Goal: Transaction & Acquisition: Purchase product/service

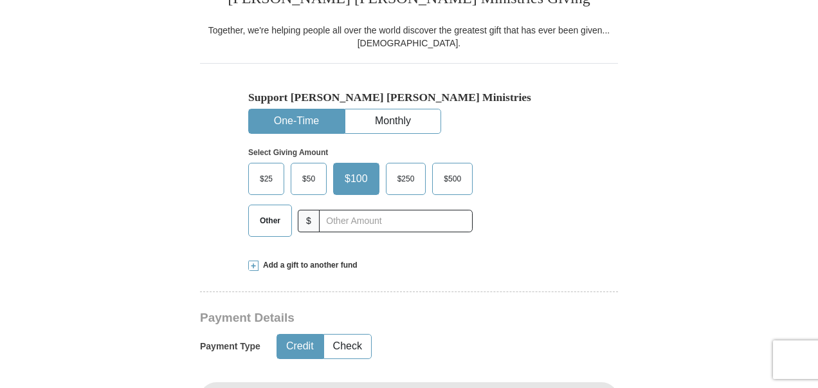
drag, startPoint x: 0, startPoint y: 0, endPoint x: 823, endPoint y: 153, distance: 837.0
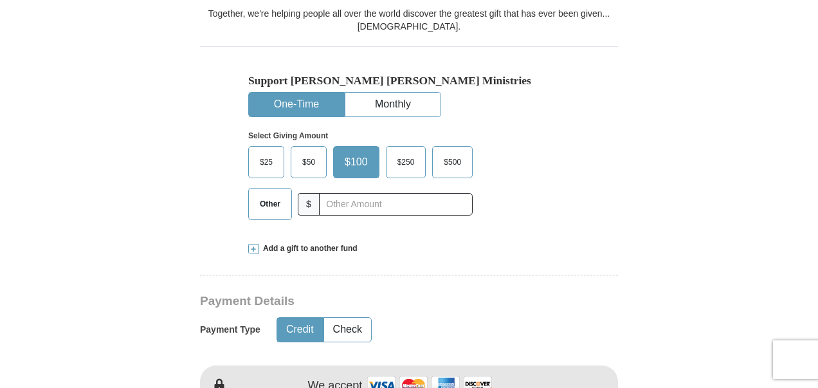
scroll to position [352, 0]
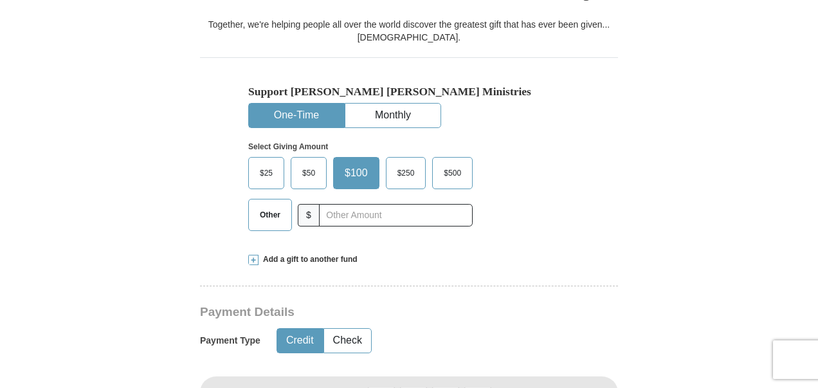
click at [256, 259] on span at bounding box center [253, 260] width 10 height 10
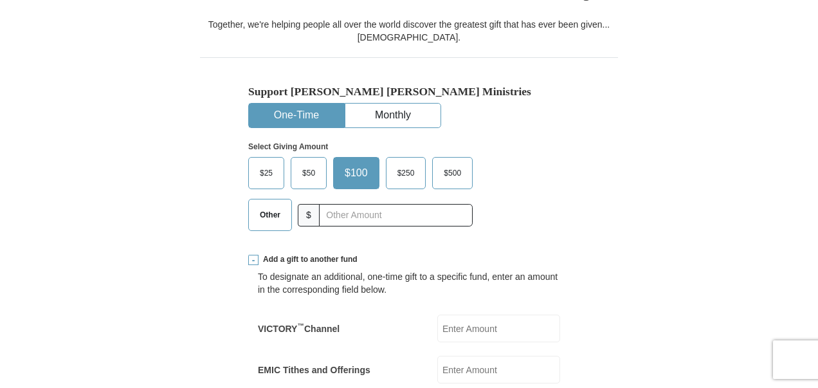
click at [270, 214] on span "Other" at bounding box center [269, 214] width 33 height 19
click at [0, 0] on input "Other" at bounding box center [0, 0] width 0 height 0
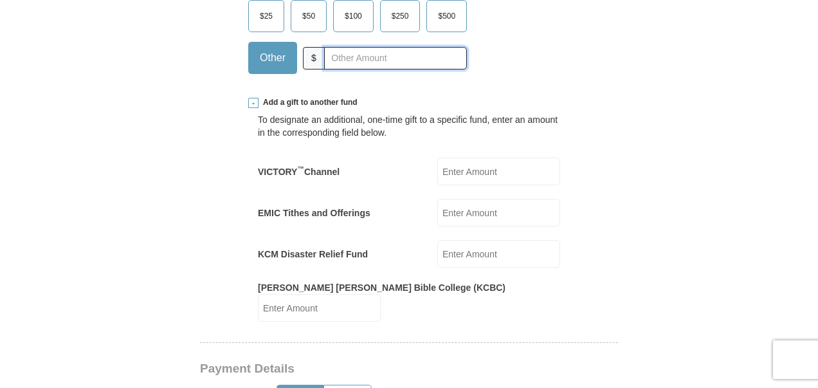
scroll to position [512, 0]
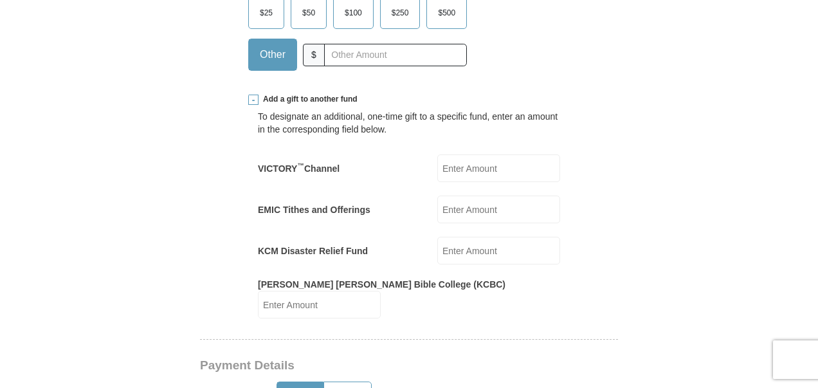
click at [504, 163] on input "VICTORY ™ Channel" at bounding box center [498, 168] width 123 height 28
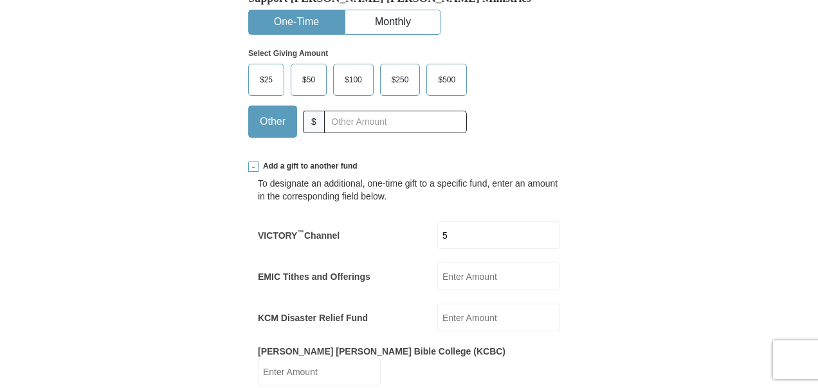
scroll to position [443, 0]
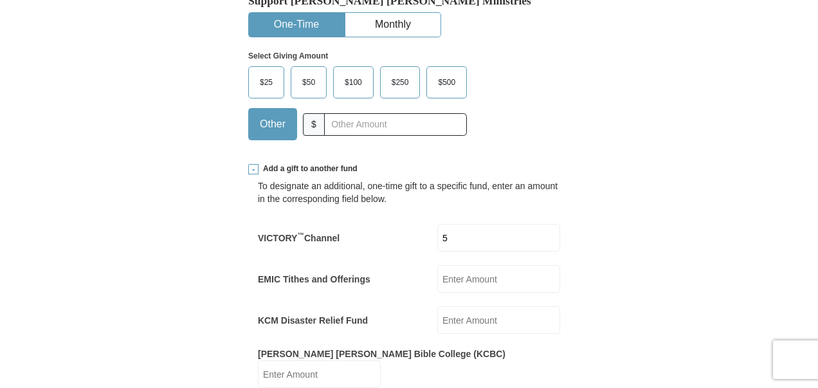
type input "5"
click at [423, 124] on input "text" at bounding box center [395, 124] width 143 height 23
click at [600, 110] on div "Support [PERSON_NAME] [PERSON_NAME] Ministries One-Time Monthly Select Giving A…" at bounding box center [409, 58] width 418 height 183
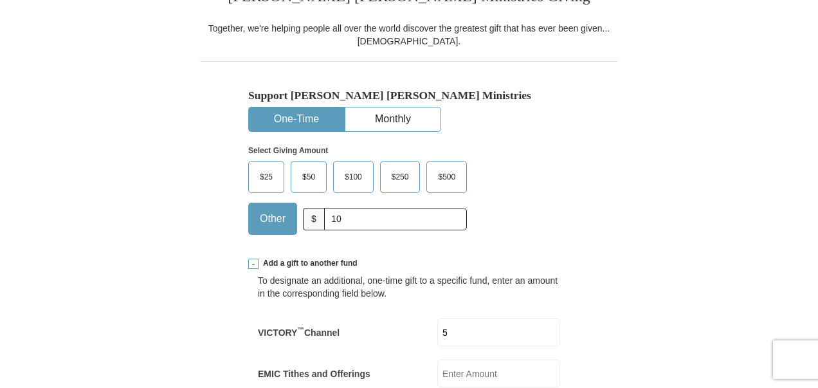
scroll to position [333, 0]
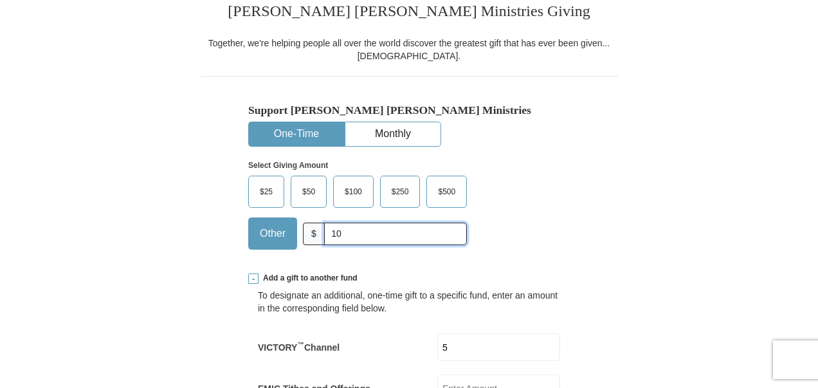
drag, startPoint x: 353, startPoint y: 228, endPoint x: 313, endPoint y: 233, distance: 40.1
click at [313, 233] on div "Other $ 10" at bounding box center [357, 233] width 219 height 32
type input "20"
click at [538, 218] on div "Select Giving Amount Amount must be a valid number The total gift cannot be les…" at bounding box center [409, 203] width 322 height 113
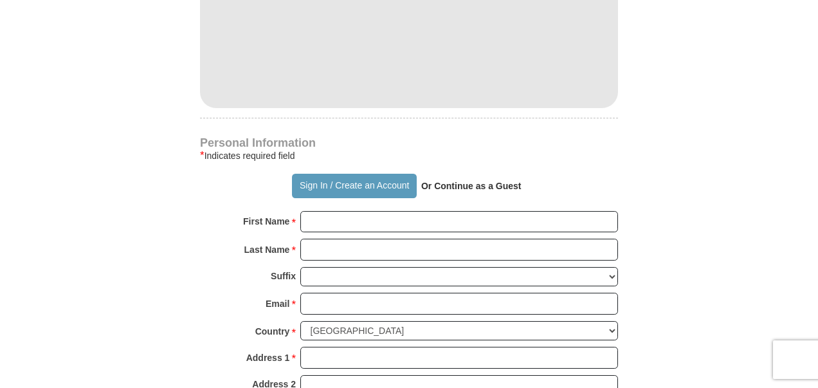
scroll to position [1045, 0]
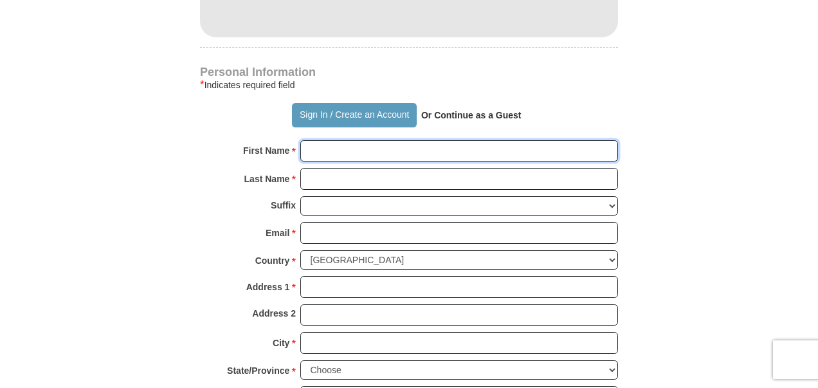
click at [474, 140] on input "First Name *" at bounding box center [459, 151] width 318 height 22
type input "[PERSON_NAME] & [PERSON_NAME]"
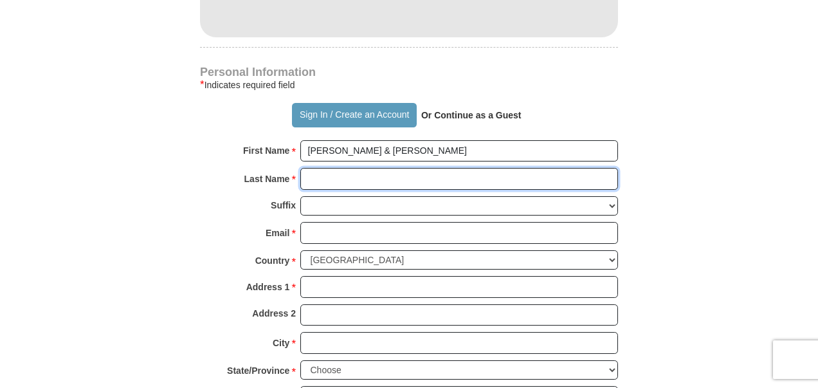
click at [344, 168] on input "Last Name *" at bounding box center [459, 179] width 318 height 22
type input "[PERSON_NAME]"
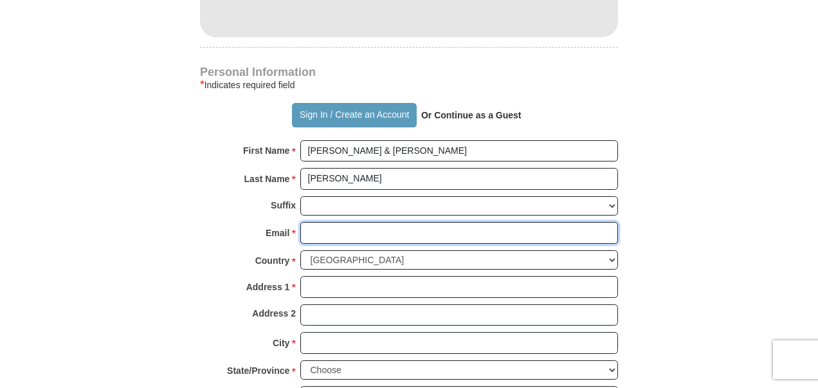
click at [344, 222] on input "Email *" at bounding box center [459, 233] width 318 height 22
type input "[EMAIL_ADDRESS][DOMAIN_NAME]"
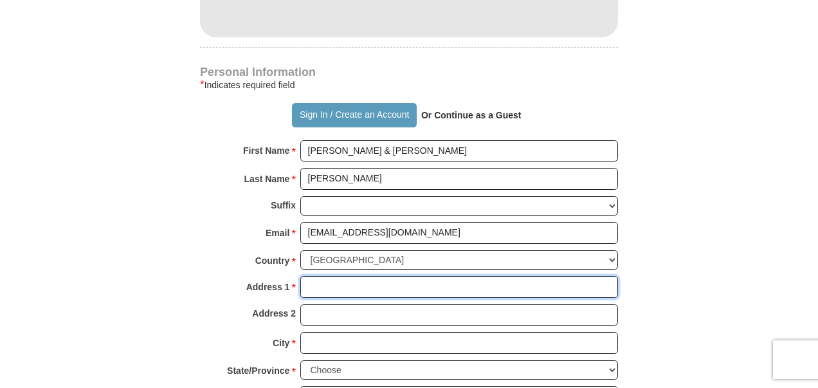
type input "[STREET_ADDRESS]"
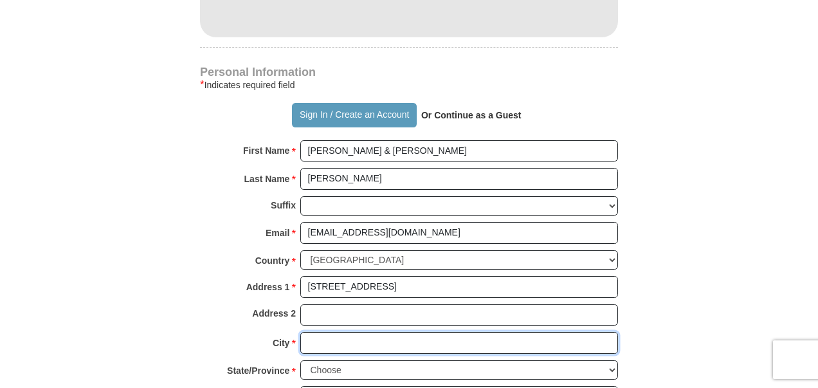
type input "[GEOGRAPHIC_DATA]"
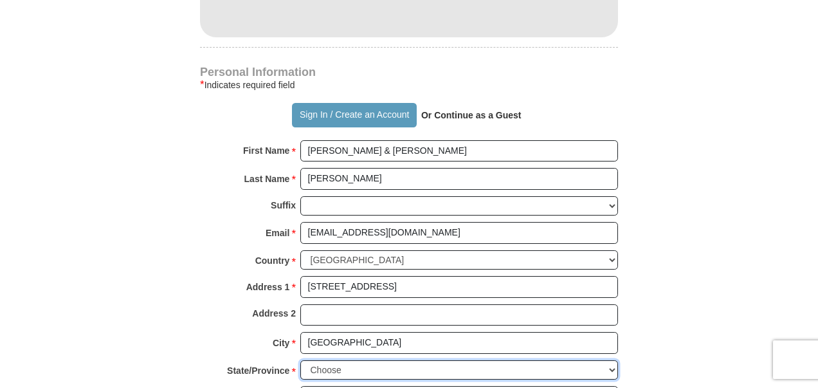
select select "[GEOGRAPHIC_DATA]"
type input "76135-9056"
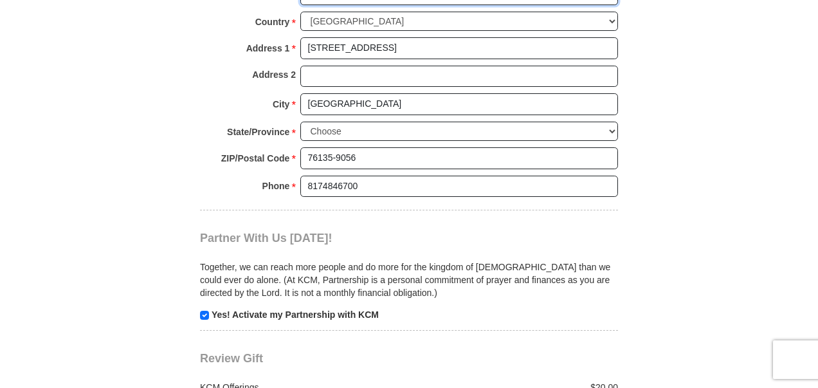
scroll to position [1339, 0]
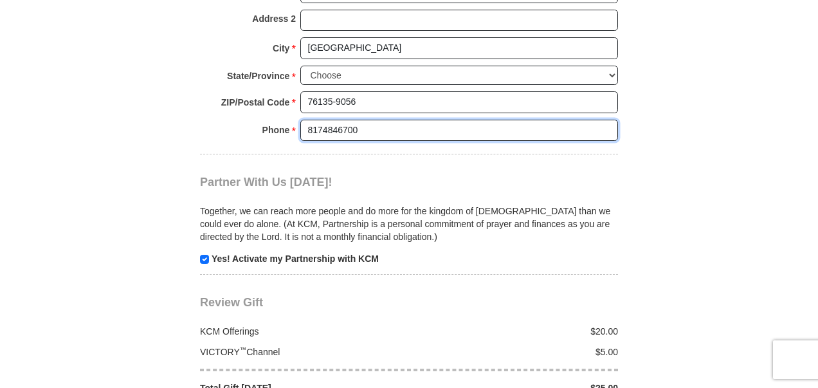
click at [434, 120] on input "8174846700" at bounding box center [459, 131] width 318 height 22
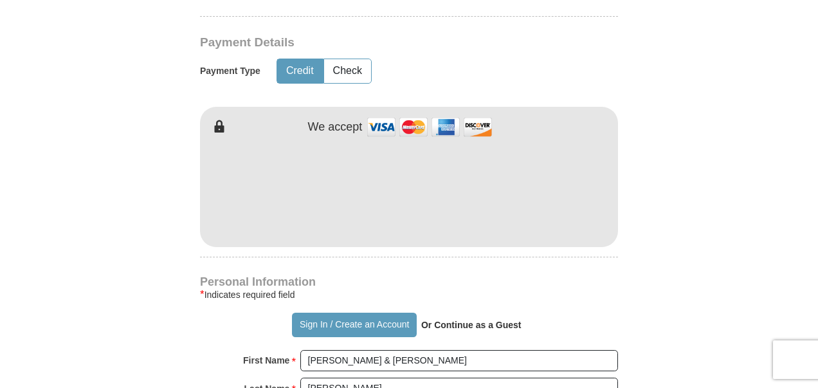
scroll to position [678, 0]
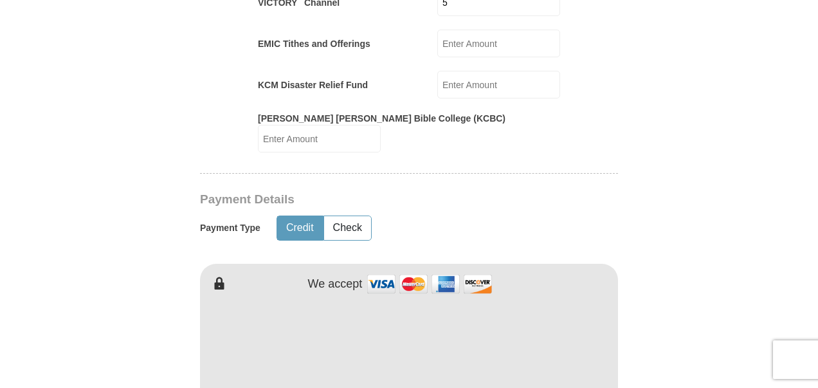
type input "[PHONE_NUMBER]"
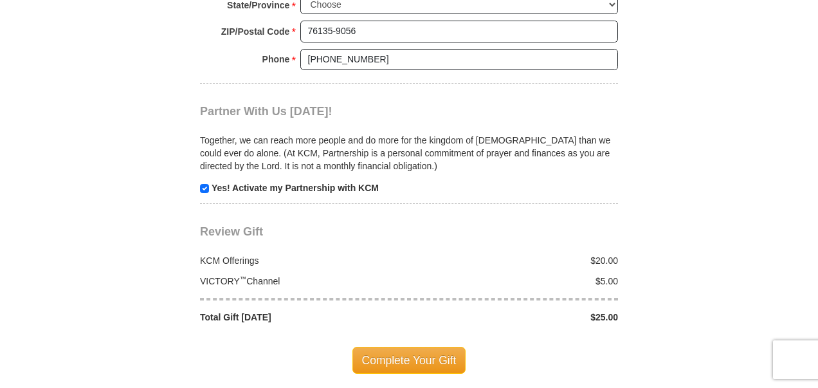
scroll to position [1469, 0]
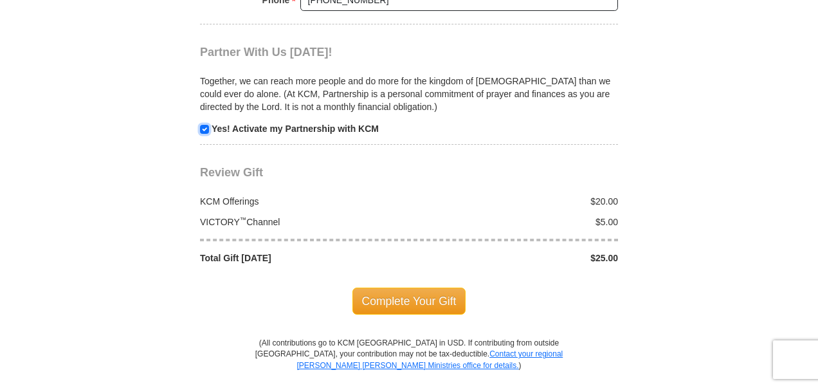
click at [201, 125] on input "checkbox" at bounding box center [204, 129] width 9 height 9
checkbox input "false"
click at [396, 288] on span "Complete Your Gift" at bounding box center [410, 301] width 114 height 27
